Goal: Transaction & Acquisition: Purchase product/service

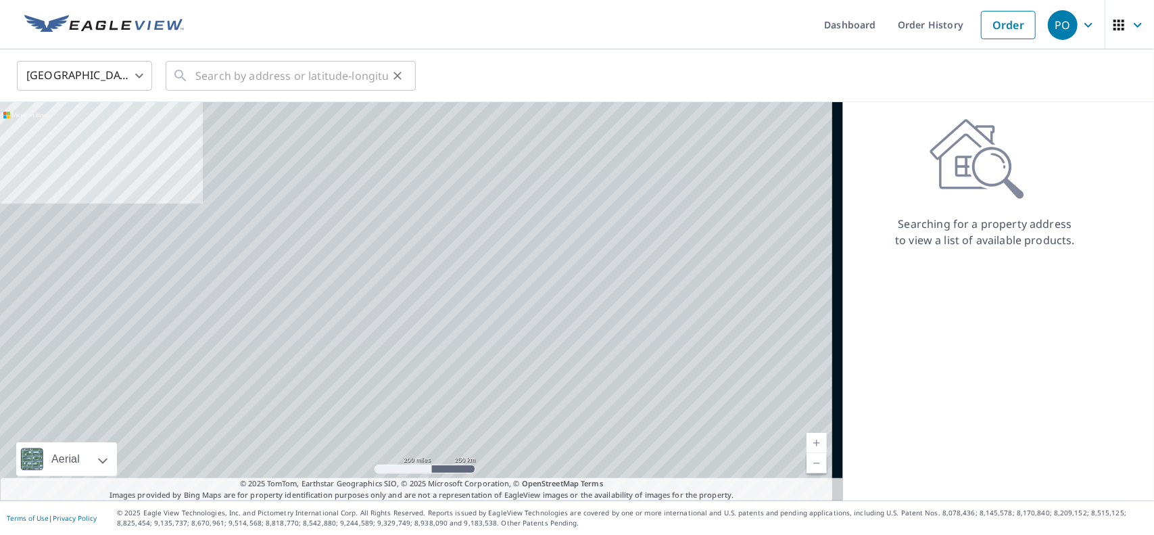
click at [189, 76] on div "​" at bounding box center [291, 76] width 250 height 30
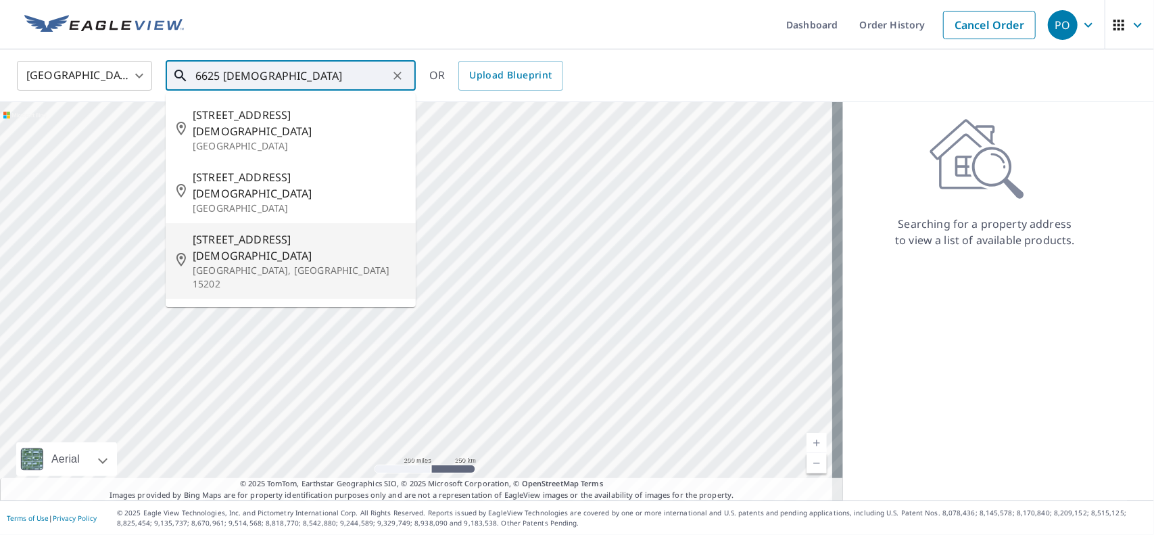
click at [242, 231] on span "[STREET_ADDRESS][DEMOGRAPHIC_DATA]" at bounding box center [299, 247] width 212 height 32
type input "[STREET_ADDRESS][DEMOGRAPHIC_DATA]"
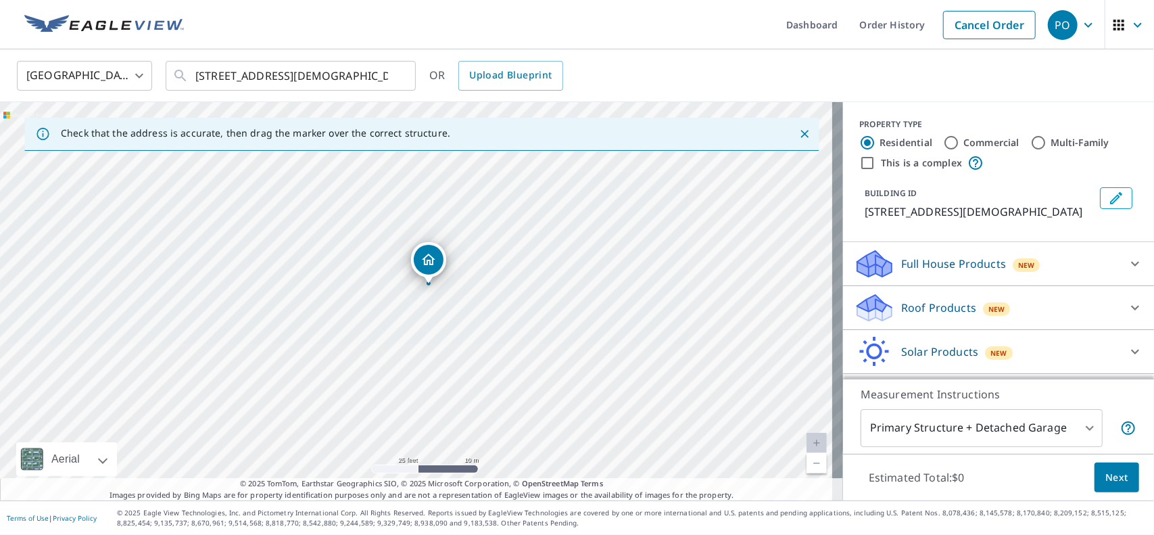
click at [1127, 306] on icon at bounding box center [1135, 307] width 16 height 16
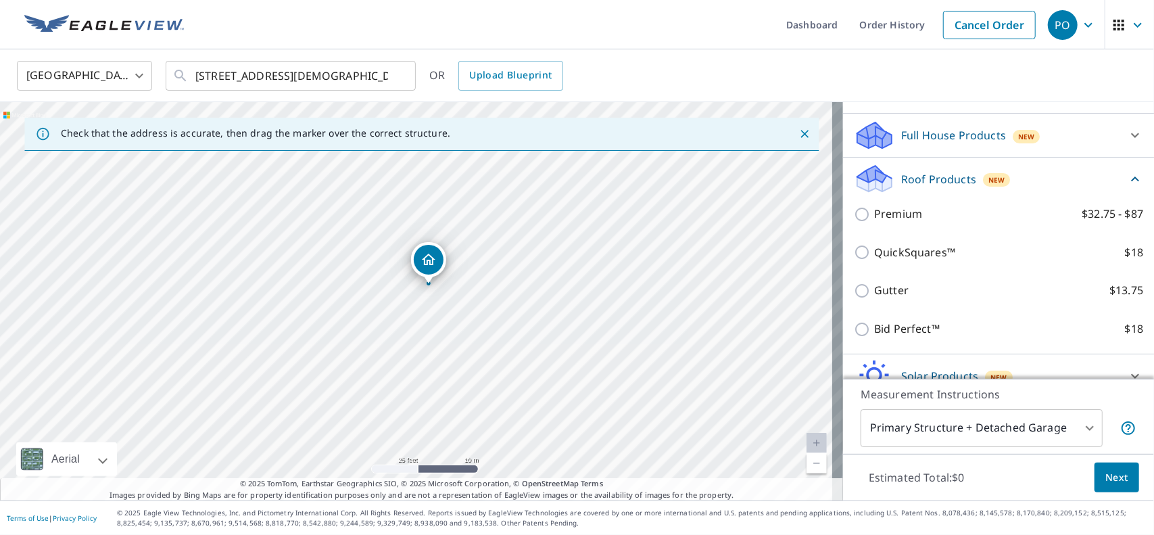
scroll to position [135, 0]
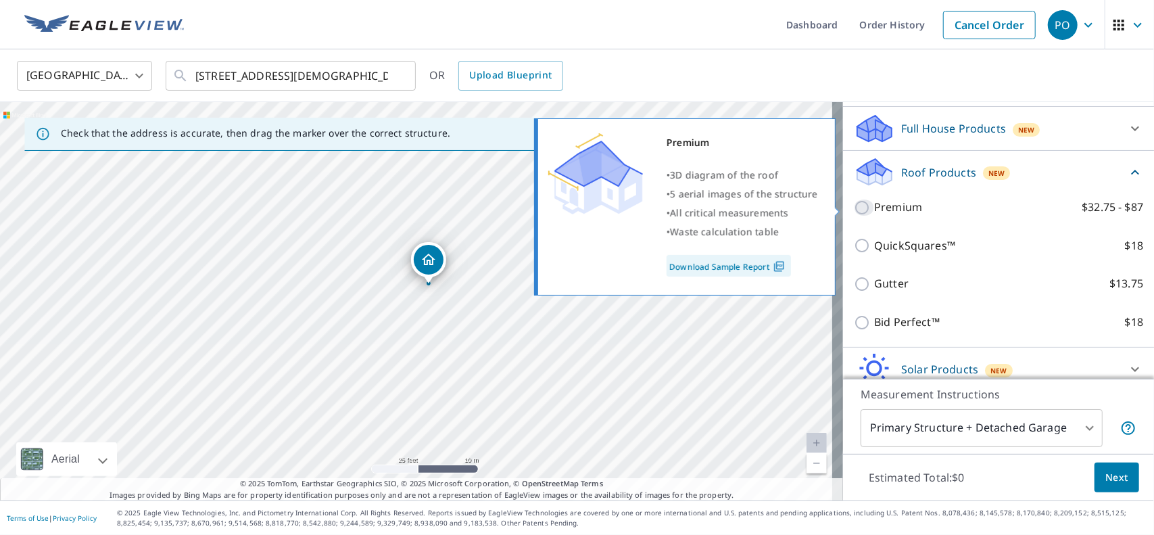
click at [854, 210] on input "Premium $32.75 - $87" at bounding box center [864, 207] width 20 height 16
checkbox input "true"
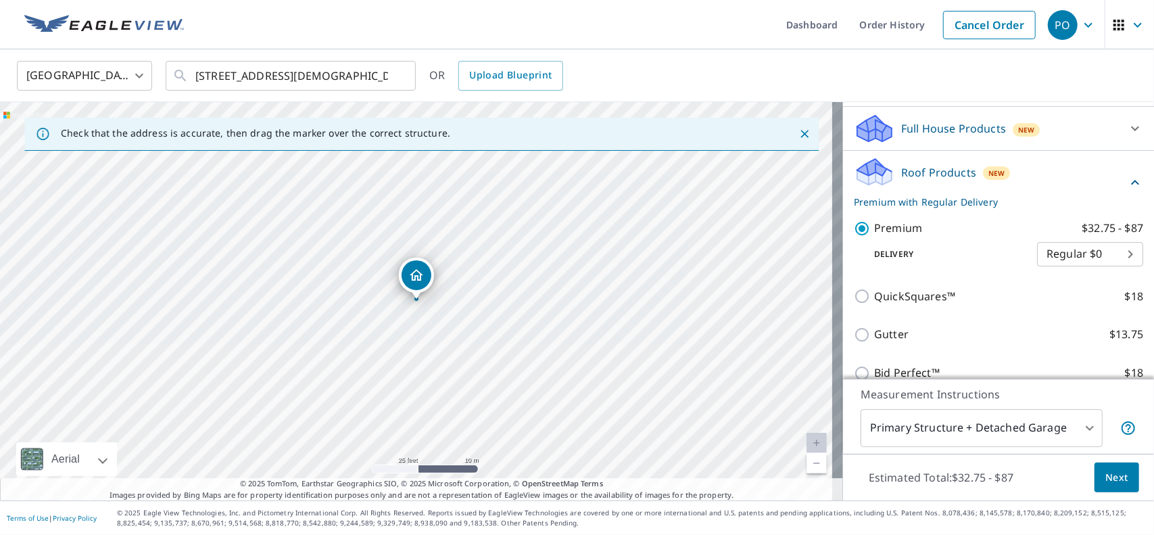
click at [1105, 475] on span "Next" at bounding box center [1116, 477] width 23 height 17
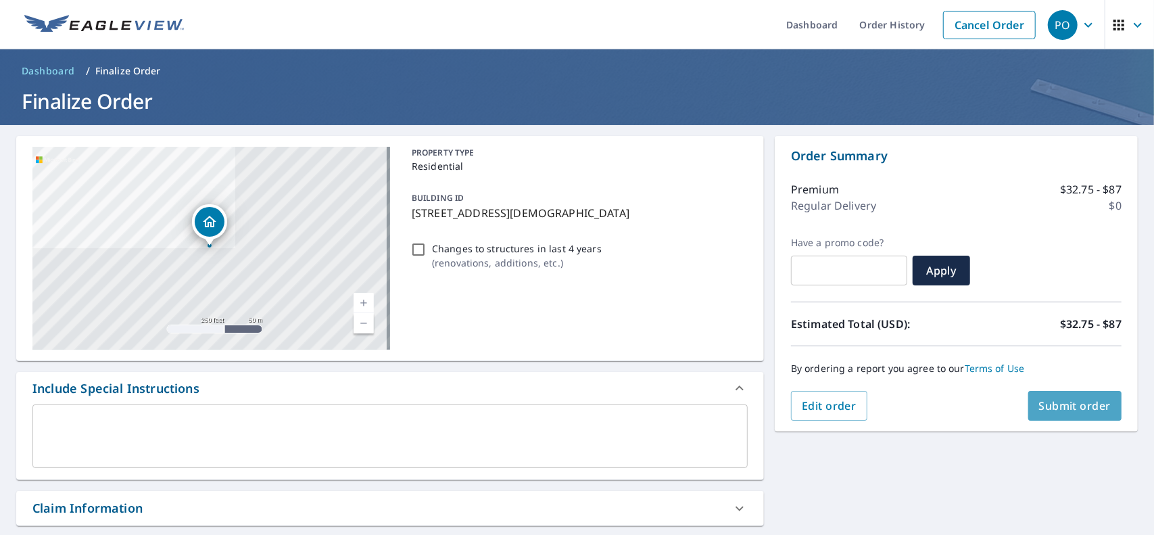
click at [1039, 406] on span "Submit order" at bounding box center [1075, 405] width 72 height 15
checkbox input "true"
